Goal: Task Accomplishment & Management: Manage account settings

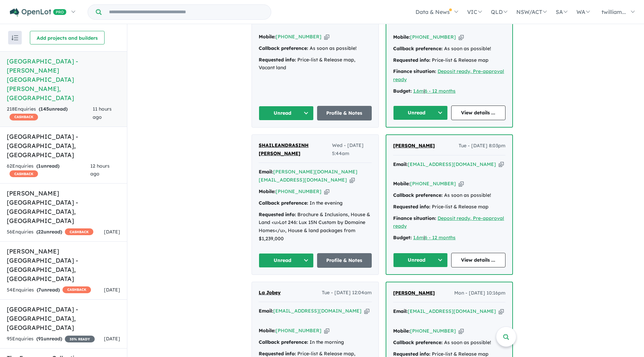
scroll to position [340, 0]
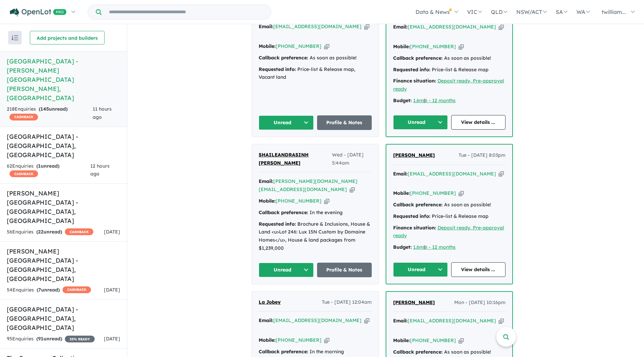
click at [499, 170] on icon "button" at bounding box center [501, 173] width 5 height 7
click at [441, 262] on button "Unread" at bounding box center [420, 269] width 55 height 15
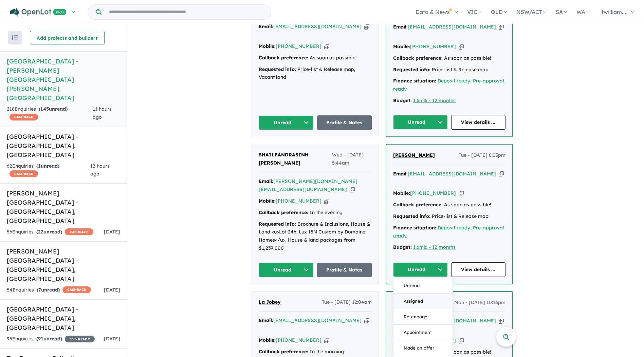
click at [437, 294] on button "Assigned" at bounding box center [423, 302] width 59 height 16
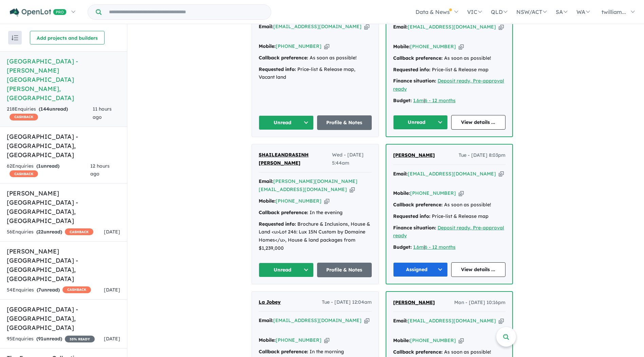
click at [350, 186] on icon "button" at bounding box center [352, 189] width 5 height 7
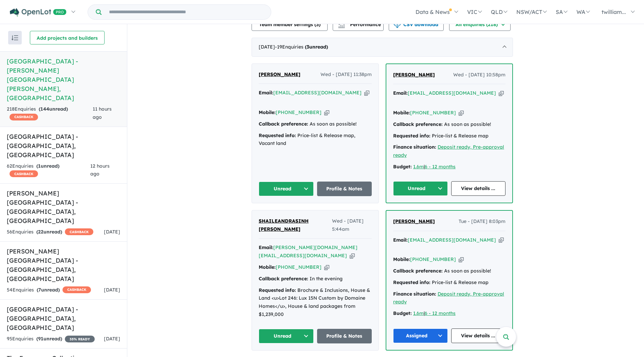
scroll to position [272, 0]
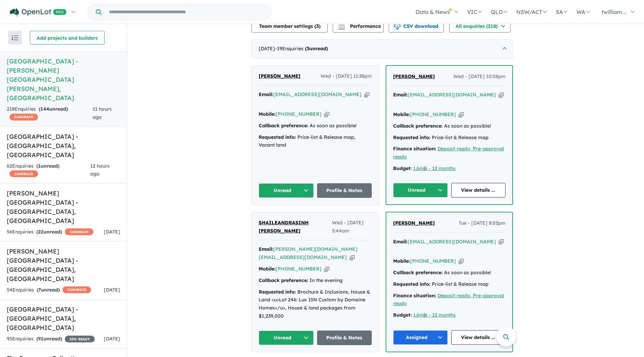
click at [324, 266] on icon "button" at bounding box center [326, 269] width 5 height 7
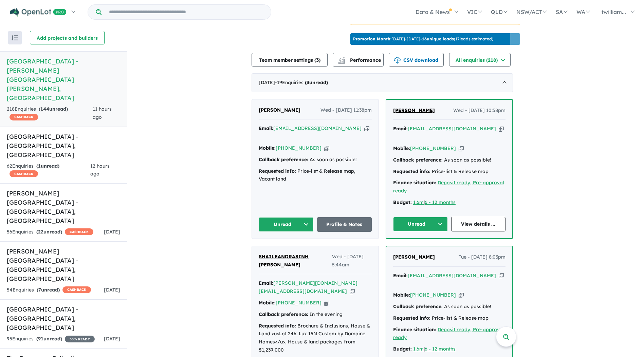
click at [445, 217] on button "Unread" at bounding box center [420, 224] width 55 height 15
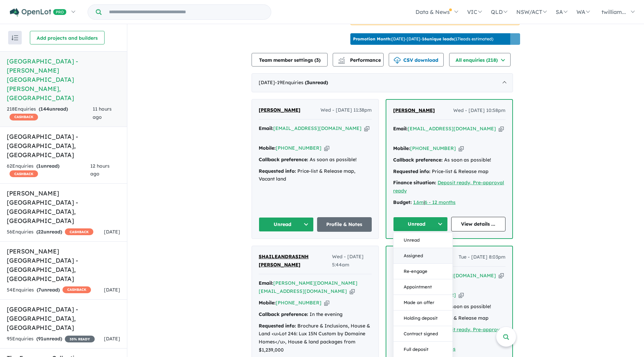
click at [430, 248] on button "Assigned" at bounding box center [423, 256] width 59 height 16
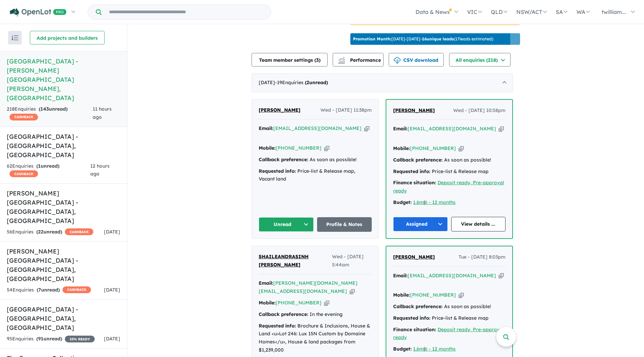
click at [364, 125] on icon "button" at bounding box center [366, 128] width 5 height 7
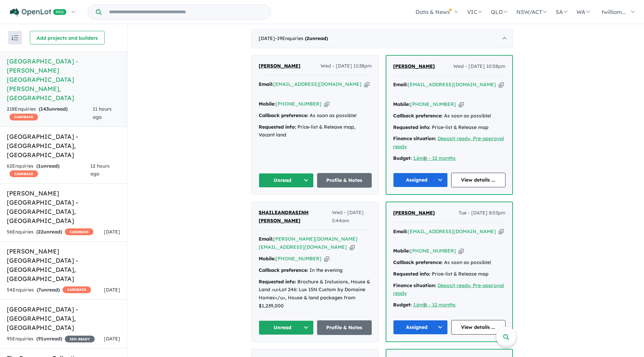
scroll to position [272, 0]
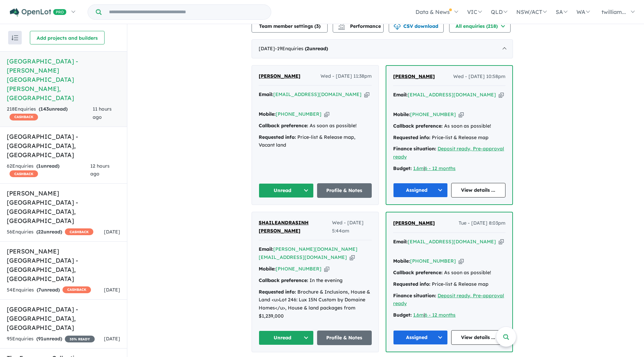
click at [350, 254] on icon "button" at bounding box center [352, 257] width 5 height 7
click at [324, 266] on icon "button" at bounding box center [326, 269] width 5 height 7
click at [308, 331] on button "Unread" at bounding box center [286, 338] width 55 height 15
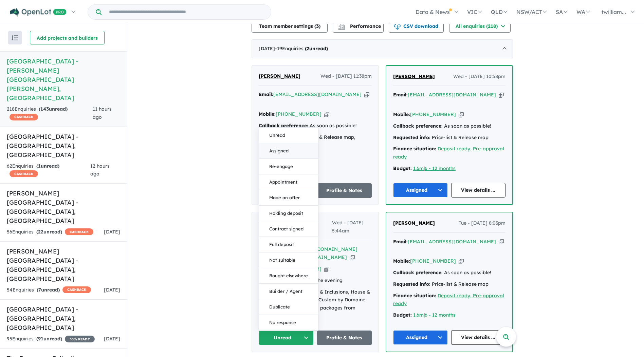
click at [270, 143] on button "Assigned" at bounding box center [288, 151] width 59 height 16
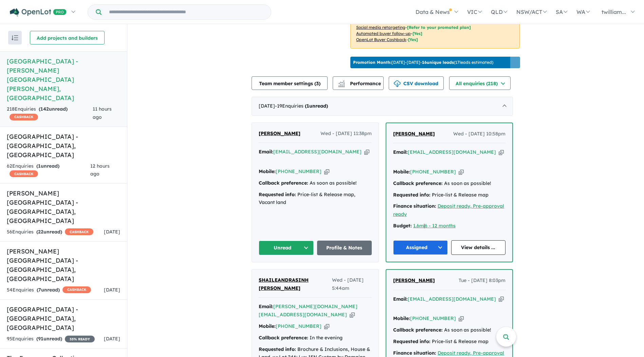
scroll to position [204, 0]
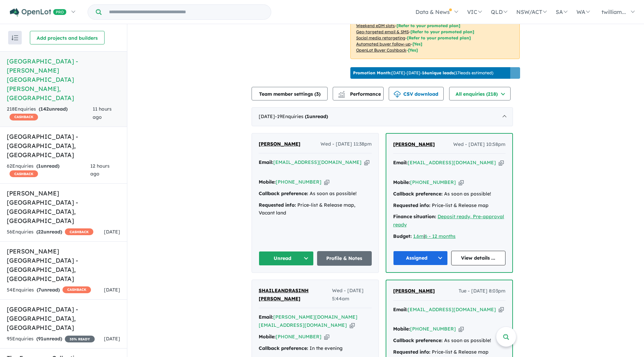
click at [364, 159] on icon "button" at bounding box center [366, 162] width 5 height 7
click at [306, 251] on button "Unread" at bounding box center [286, 258] width 55 height 15
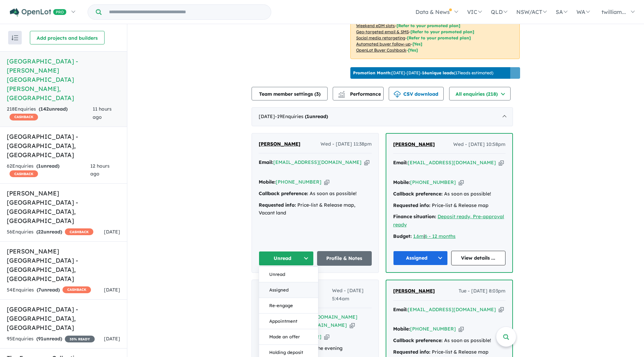
click at [298, 283] on button "Assigned" at bounding box center [288, 291] width 59 height 16
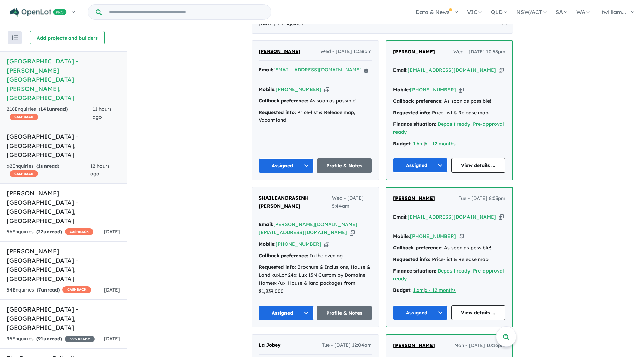
scroll to position [272, 0]
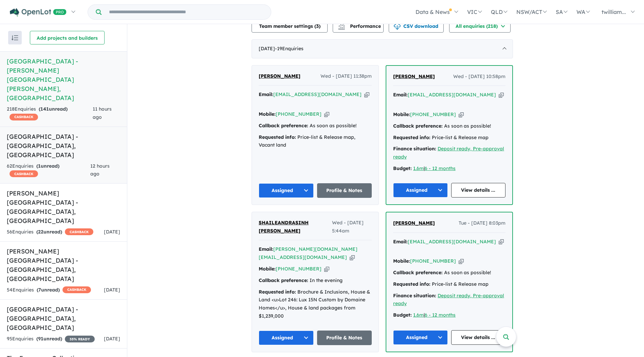
click at [87, 127] on link "Ridgehaven Estate - [GEOGRAPHIC_DATA] , [GEOGRAPHIC_DATA] 62 Enquir ies ( 1 unr…" at bounding box center [63, 155] width 127 height 57
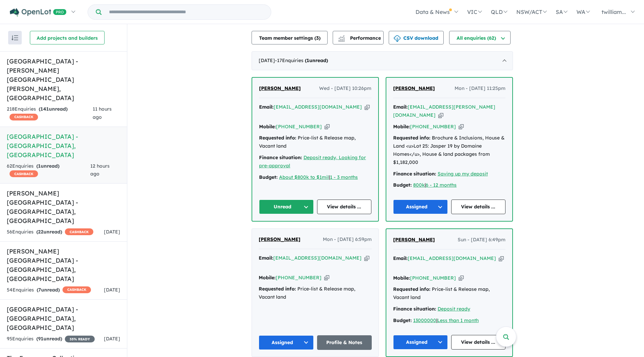
scroll to position [254, 0]
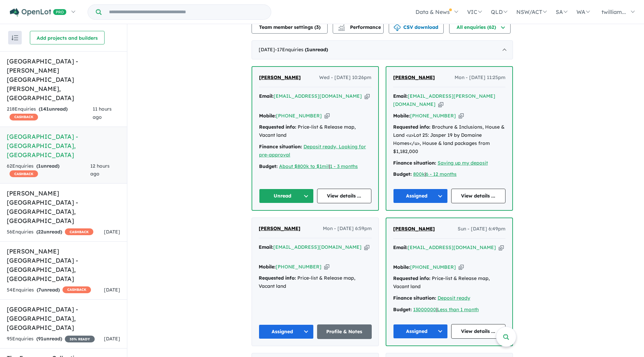
click at [365, 93] on icon "button" at bounding box center [367, 96] width 5 height 7
click at [311, 189] on button "Unread" at bounding box center [286, 196] width 55 height 15
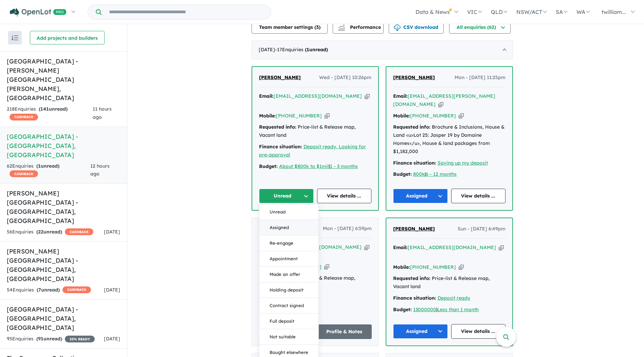
click at [306, 220] on button "Assigned" at bounding box center [288, 228] width 59 height 16
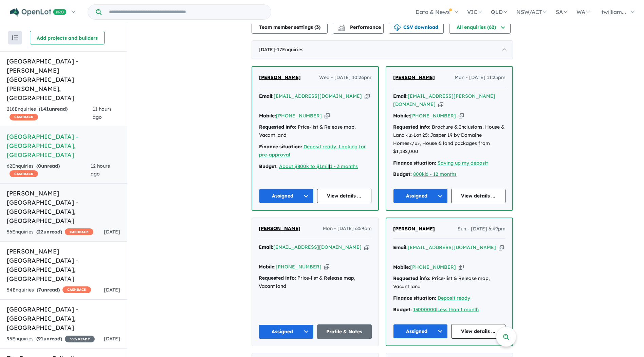
click at [94, 183] on link "[PERSON_NAME][GEOGRAPHIC_DATA] - [GEOGRAPHIC_DATA] , [GEOGRAPHIC_DATA] 56 Enqui…" at bounding box center [63, 212] width 127 height 58
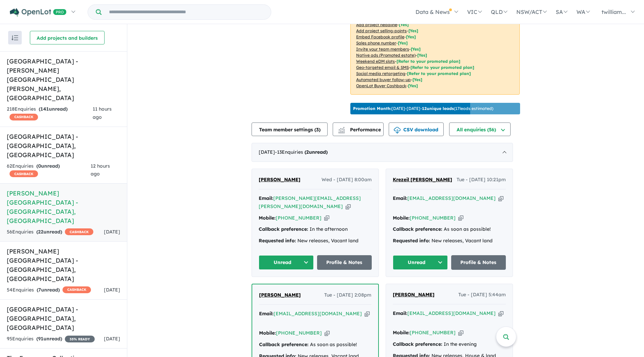
scroll to position [204, 0]
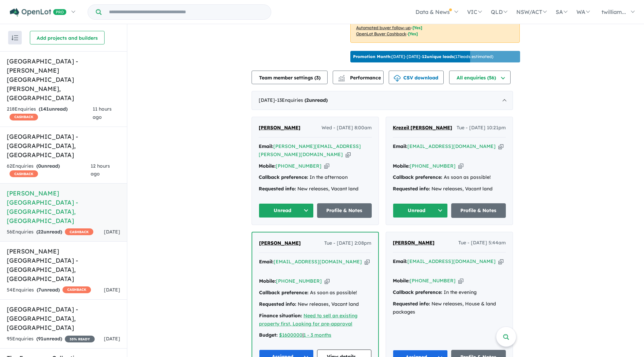
click at [498, 145] on icon "button" at bounding box center [500, 146] width 5 height 7
click at [347, 151] on icon "button" at bounding box center [348, 154] width 5 height 7
click at [91, 287] on span "CASHBACK" at bounding box center [76, 290] width 29 height 7
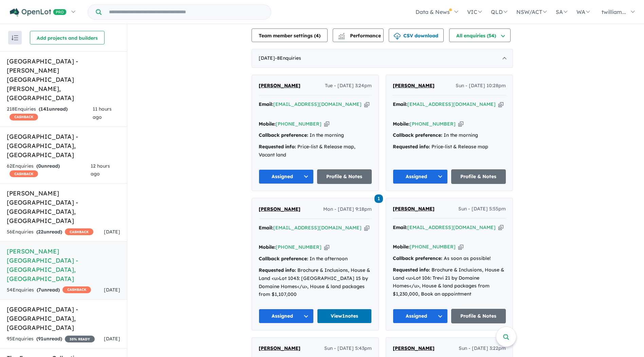
scroll to position [204, 0]
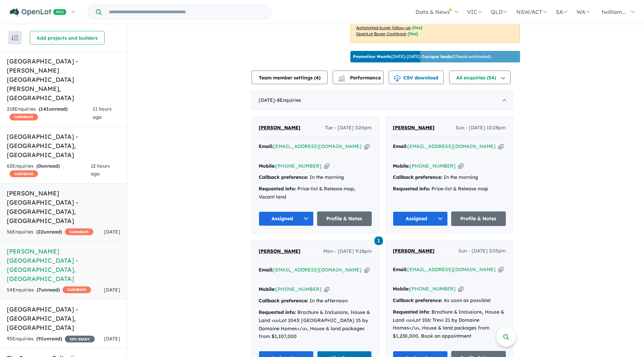
click at [58, 189] on h5 "[PERSON_NAME][GEOGRAPHIC_DATA] - [GEOGRAPHIC_DATA] , [GEOGRAPHIC_DATA]" at bounding box center [63, 207] width 113 height 37
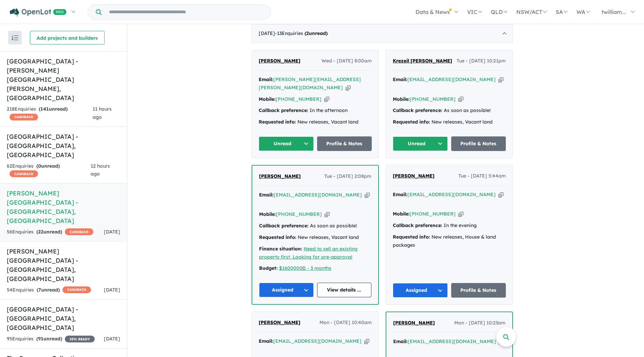
scroll to position [186, 0]
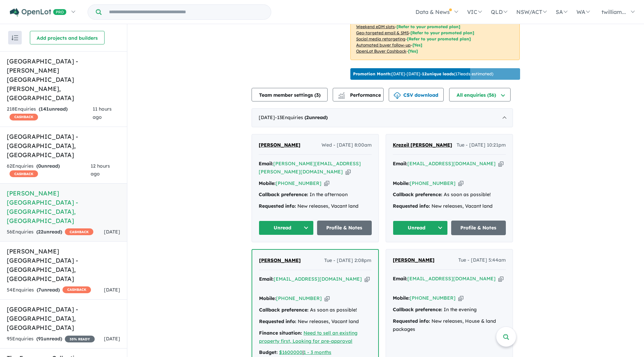
click at [498, 161] on icon "button" at bounding box center [500, 163] width 5 height 7
click at [441, 221] on button "Unread" at bounding box center [420, 228] width 55 height 15
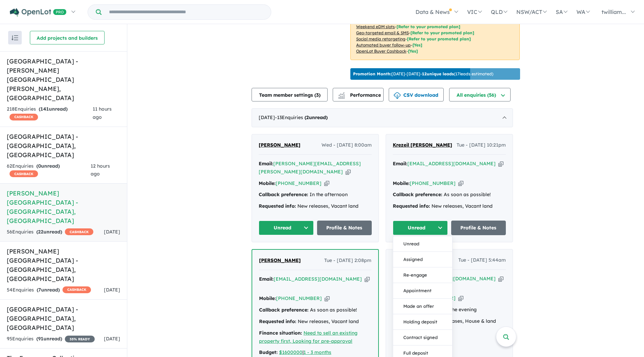
click at [433, 252] on button "Assigned" at bounding box center [422, 260] width 59 height 16
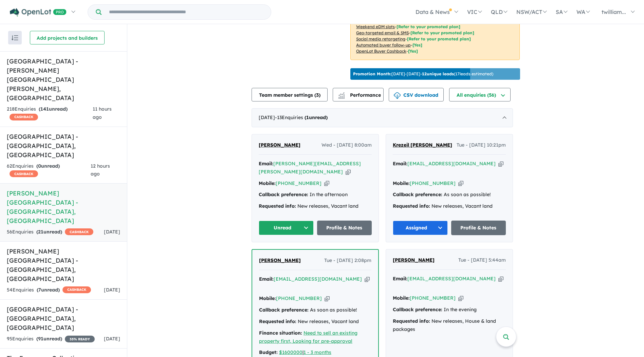
click at [347, 168] on icon "button" at bounding box center [348, 171] width 5 height 7
click at [307, 221] on button "Unread" at bounding box center [286, 228] width 55 height 15
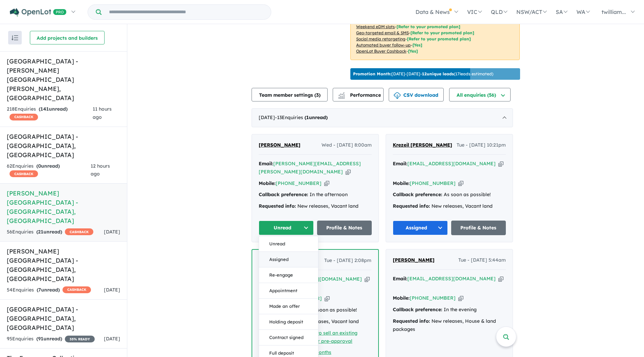
click at [309, 252] on button "Assigned" at bounding box center [288, 260] width 59 height 16
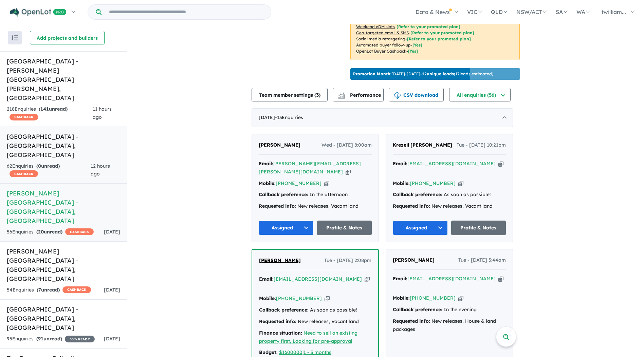
click at [74, 162] on div "62 Enquir ies ( 0 unread) CASHBACK" at bounding box center [49, 170] width 84 height 16
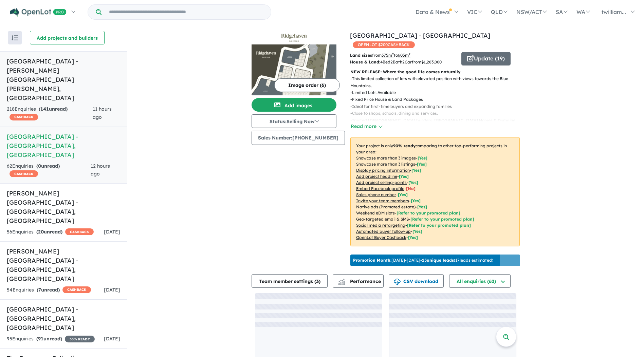
click at [57, 74] on h5 "[GEOGRAPHIC_DATA] - [PERSON_NAME][GEOGRAPHIC_DATA][PERSON_NAME] , [GEOGRAPHIC_D…" at bounding box center [63, 80] width 113 height 46
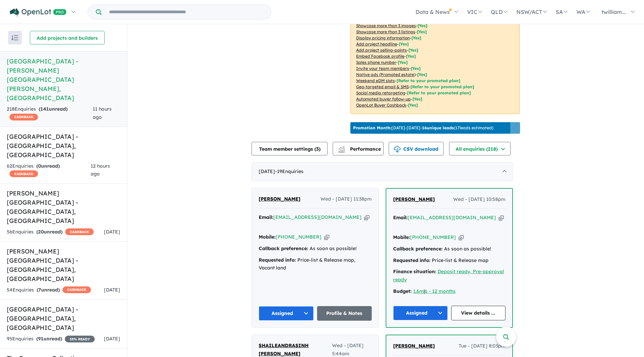
scroll to position [152, 0]
